Goal: Transaction & Acquisition: Purchase product/service

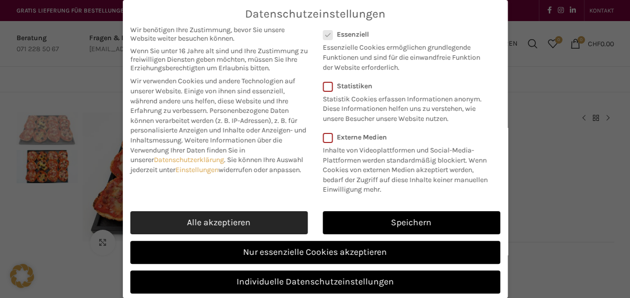
click at [289, 230] on link "Alle akzeptieren" at bounding box center [218, 222] width 177 height 23
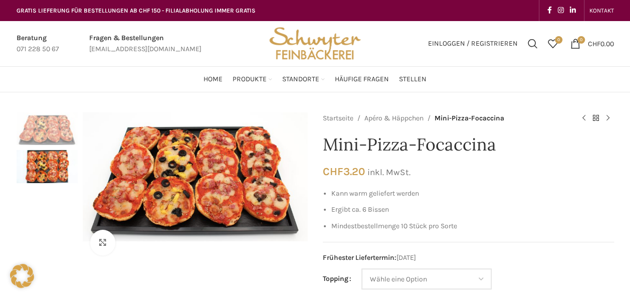
checkbox input "true"
click at [410, 119] on link "Apéro & Häppchen" at bounding box center [393, 118] width 59 height 11
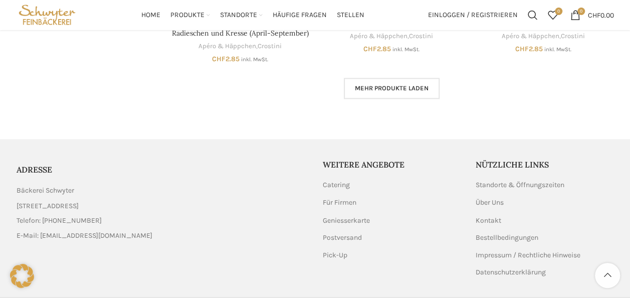
scroll to position [738, 0]
click at [379, 89] on span "Mehr Produkte laden" at bounding box center [392, 89] width 74 height 8
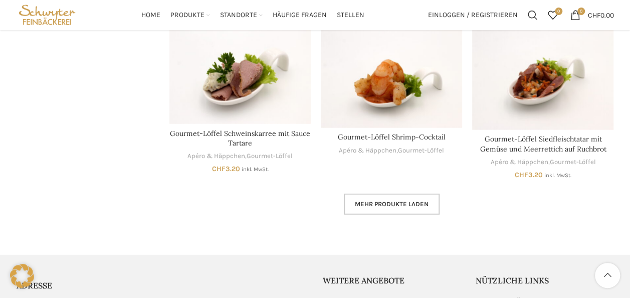
scroll to position [1275, 0]
click at [372, 208] on link "Mehr Produkte laden" at bounding box center [392, 204] width 96 height 21
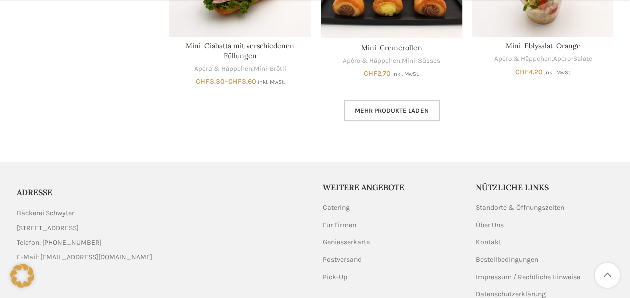
scroll to position [1989, 0]
click at [372, 111] on span "Mehr Produkte laden" at bounding box center [392, 110] width 74 height 8
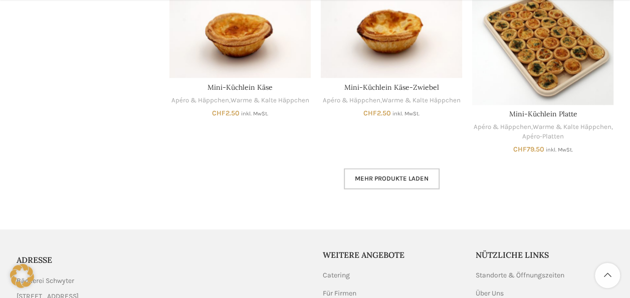
scroll to position [2540, 0]
click at [411, 187] on link "Mehr Produkte laden" at bounding box center [392, 177] width 96 height 21
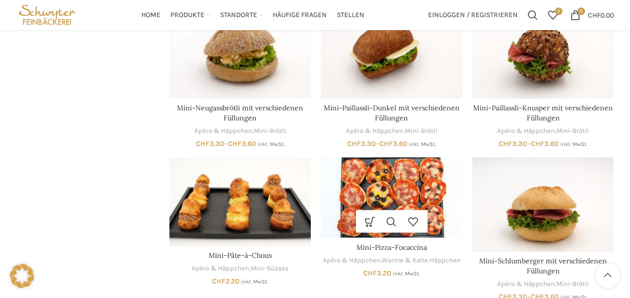
scroll to position [3004, 0]
